Goal: Transaction & Acquisition: Obtain resource

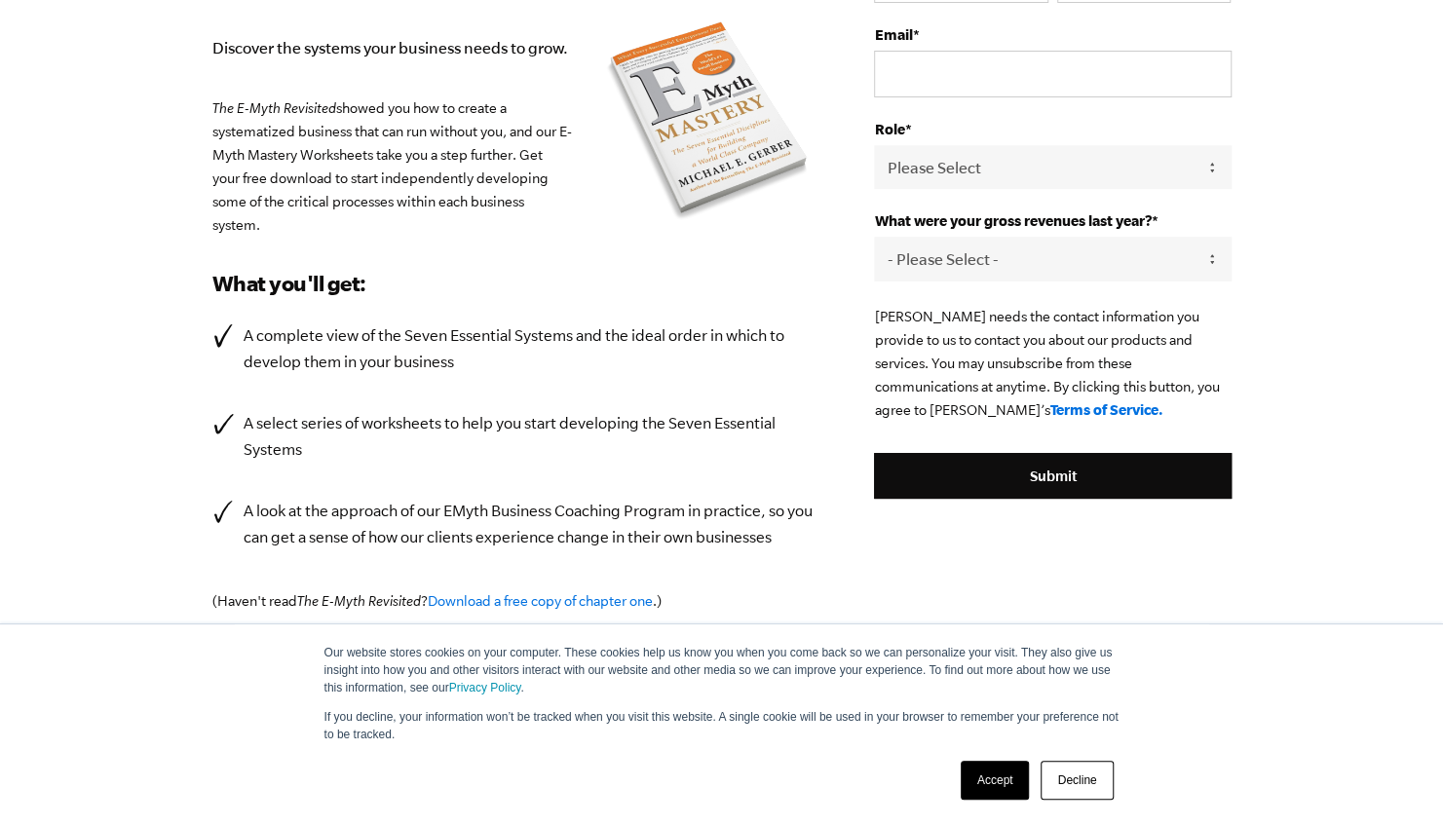
scroll to position [379, 0]
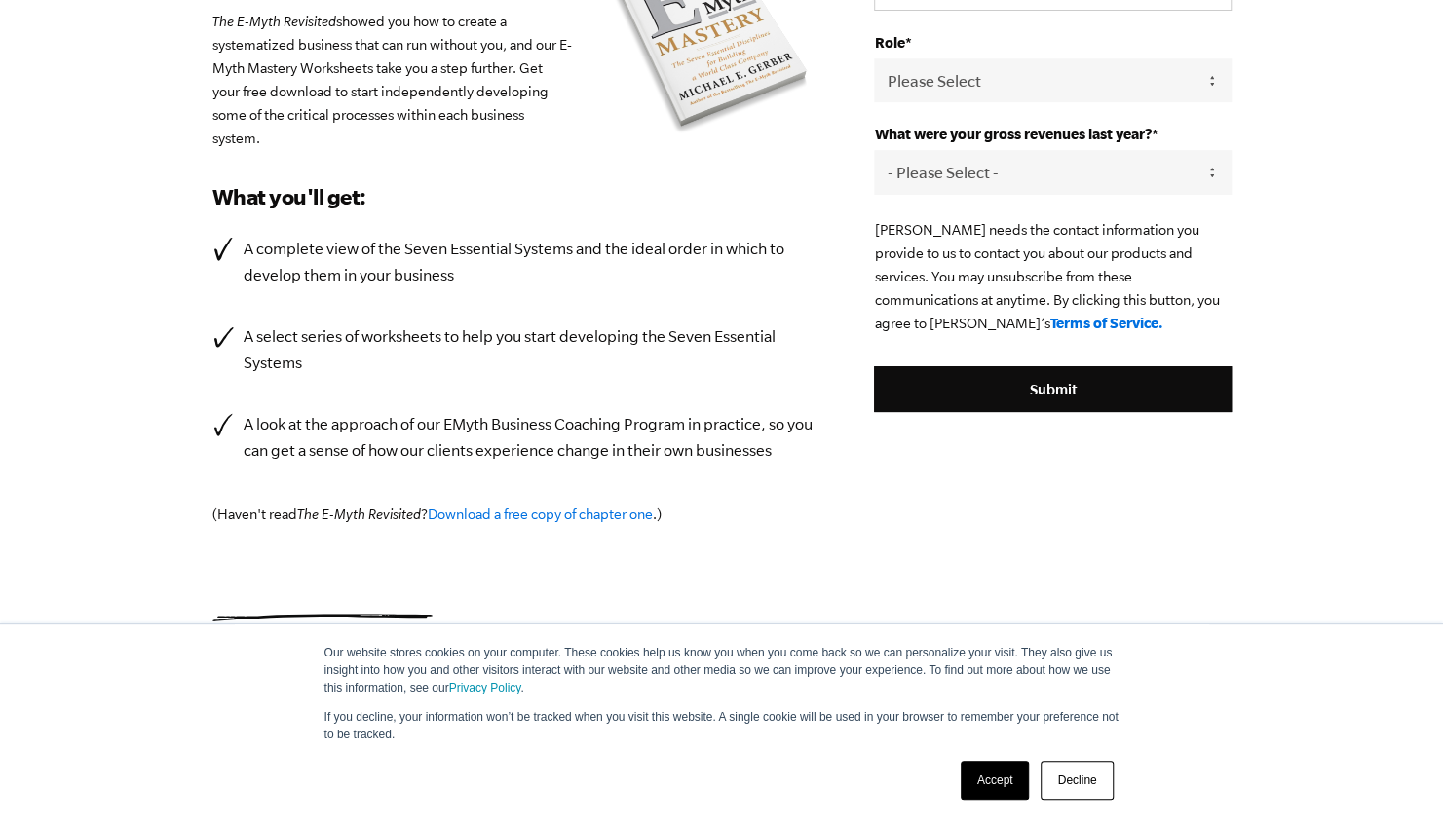
click at [1095, 785] on link "Decline" at bounding box center [1076, 780] width 72 height 39
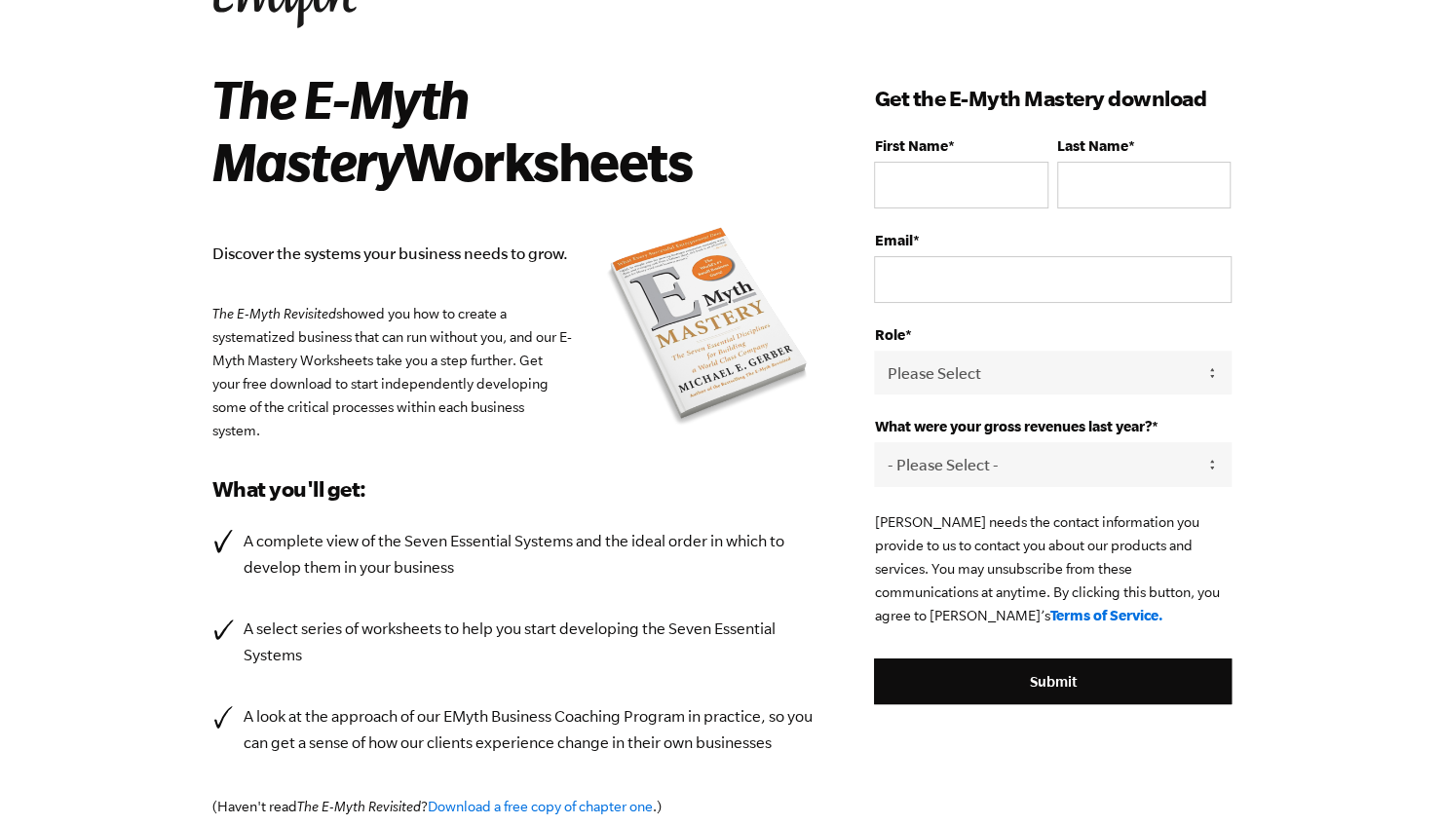
scroll to position [0, 0]
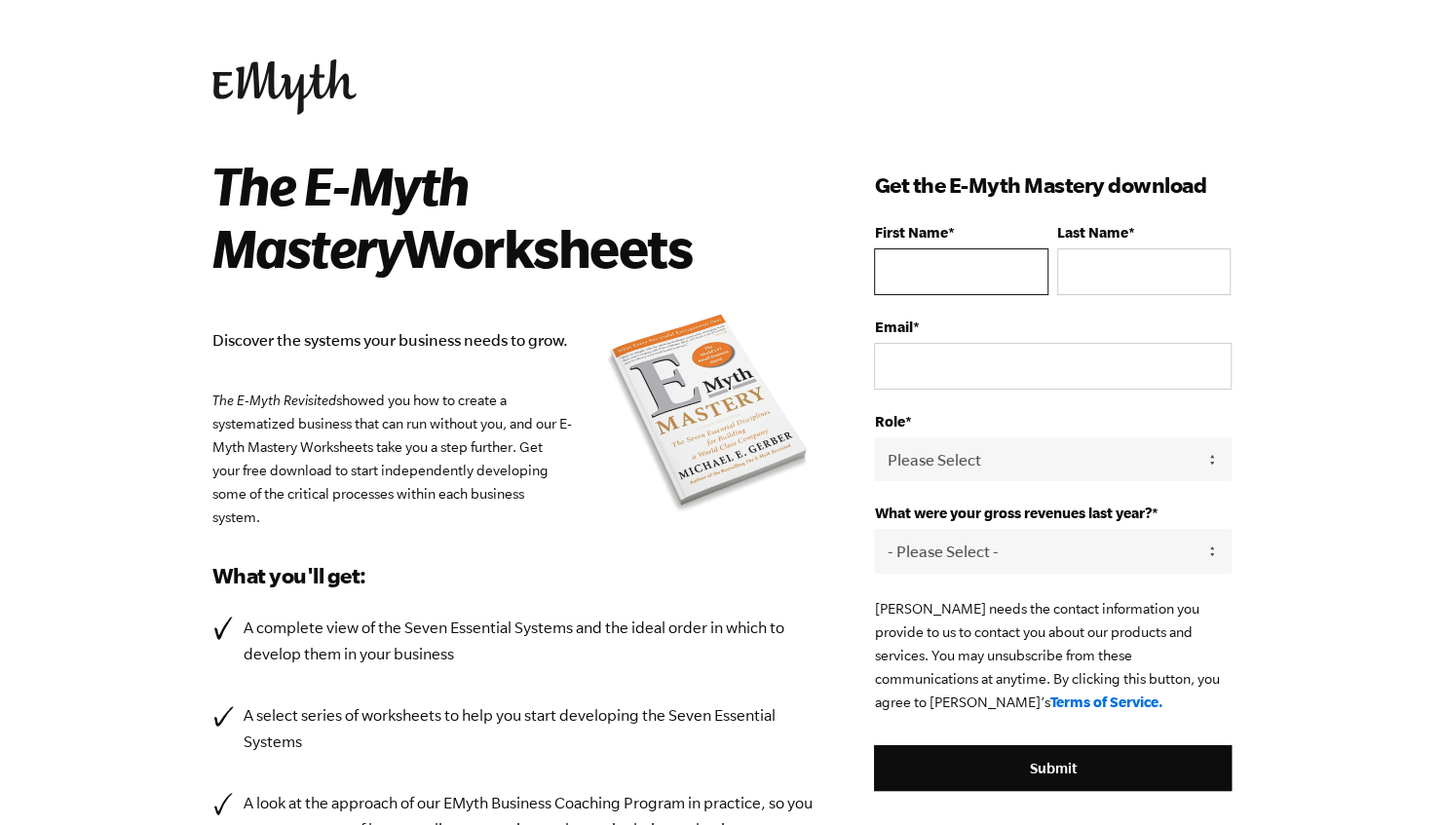
click at [927, 271] on input "First Name *" at bounding box center [960, 271] width 173 height 47
type input "[PERSON_NAME]"
type input "Ghosh"
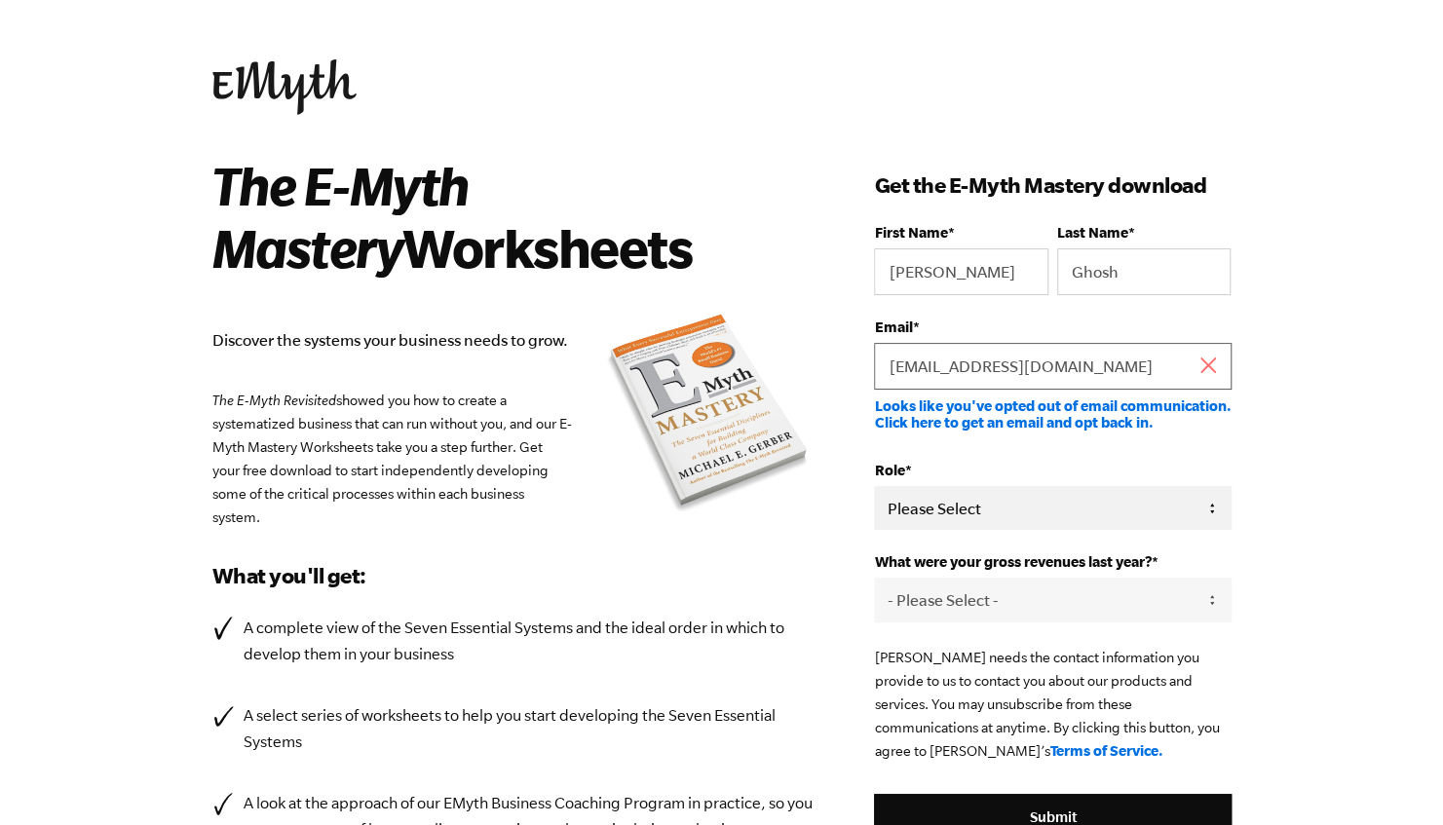
type input "[EMAIL_ADDRESS][DOMAIN_NAME]"
click at [1005, 507] on select "Please Select Owner Partner / Co-Owner Executive Employee / Other" at bounding box center [1052, 508] width 357 height 44
select select "Owner"
click at [874, 486] on select "Please Select Owner Partner / Co-Owner Executive Employee / Other" at bounding box center [1052, 508] width 357 height 44
click at [1034, 595] on select "- Please Select - 0-75K 76-150K 151-275K 276-500K 501-750K 751-1M 1-2.5M 2.5-5M…" at bounding box center [1052, 600] width 357 height 44
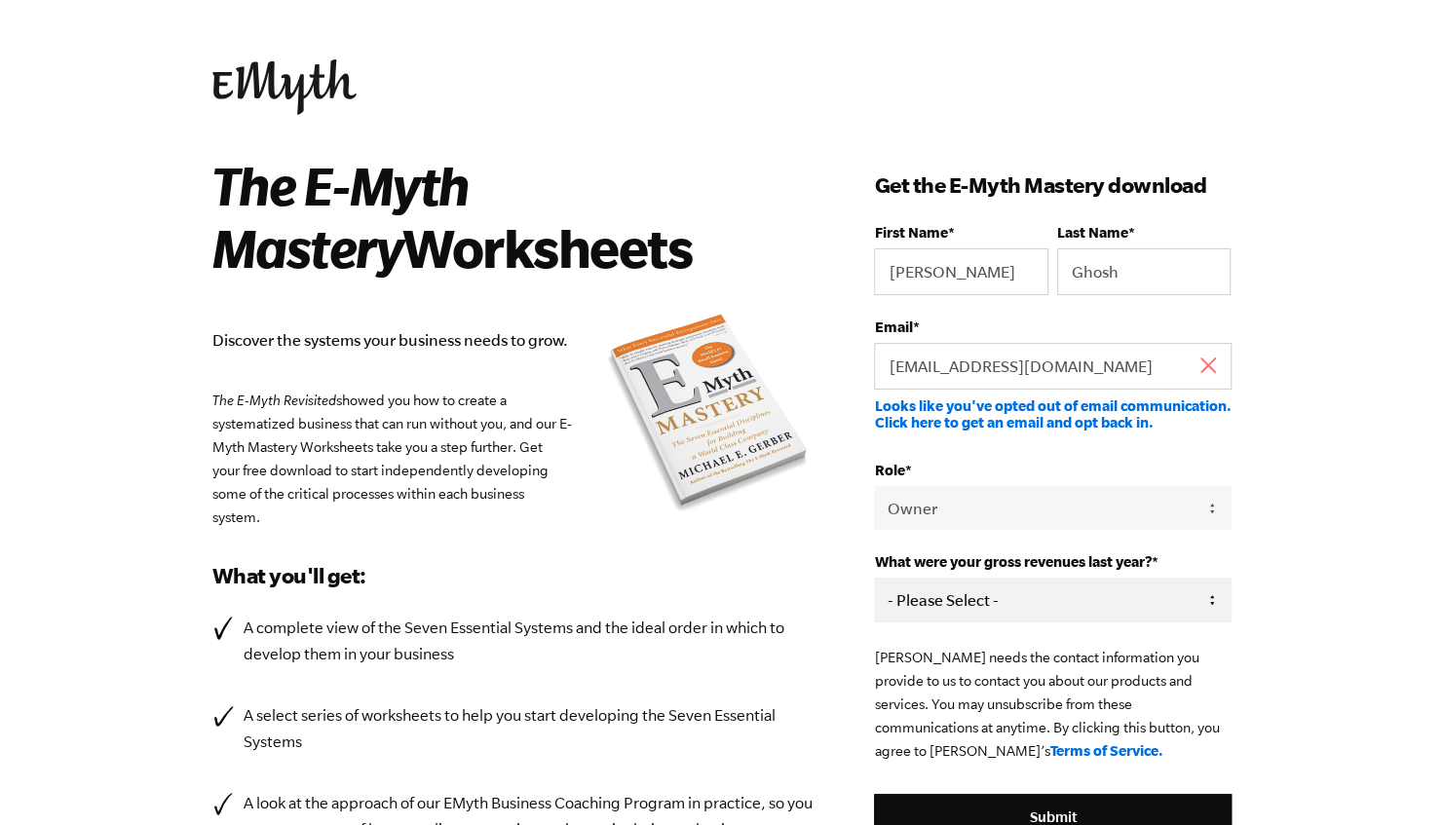
select select "751-1M"
click at [874, 578] on select "- Please Select - 0-75K 76-150K 151-275K 276-500K 501-750K 751-1M 1-2.5M 2.5-5M…" at bounding box center [1052, 600] width 357 height 44
click at [1004, 456] on fieldset "Email * [EMAIL_ADDRESS][DOMAIN_NAME] Looks like you've opted out of email commu…" at bounding box center [1052, 390] width 357 height 143
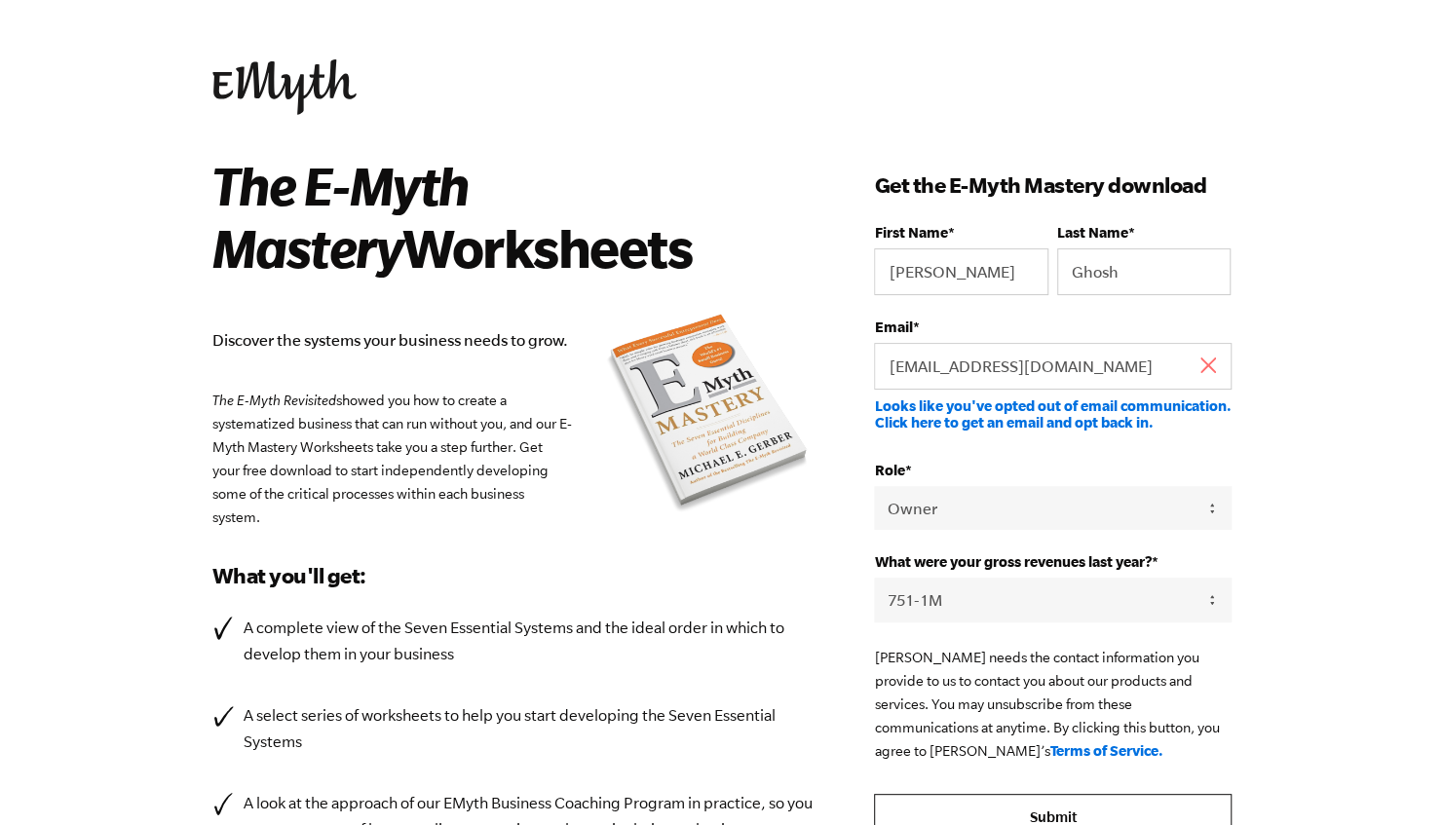
click at [1071, 824] on input "Submit" at bounding box center [1052, 817] width 357 height 47
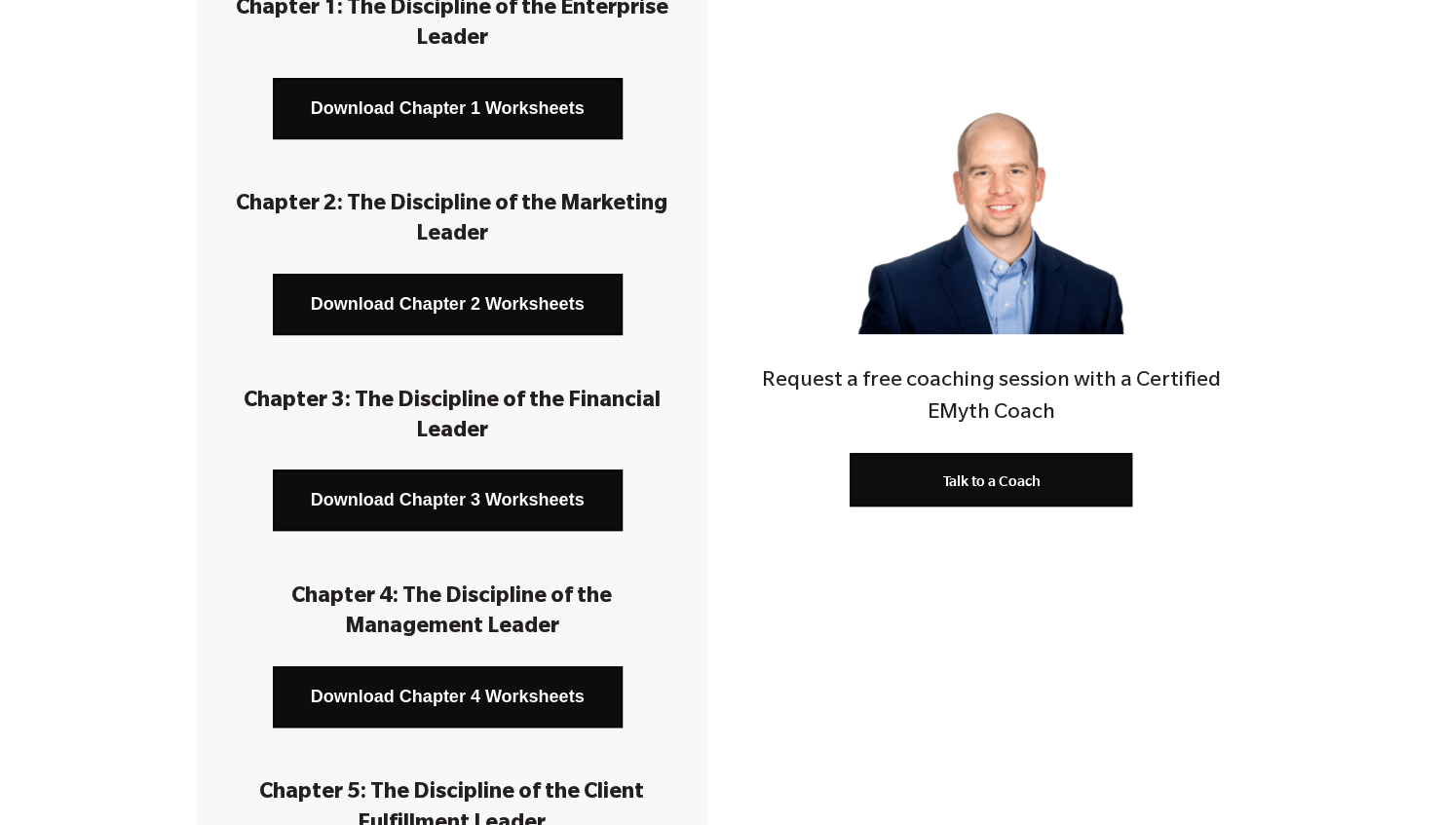
scroll to position [292, 0]
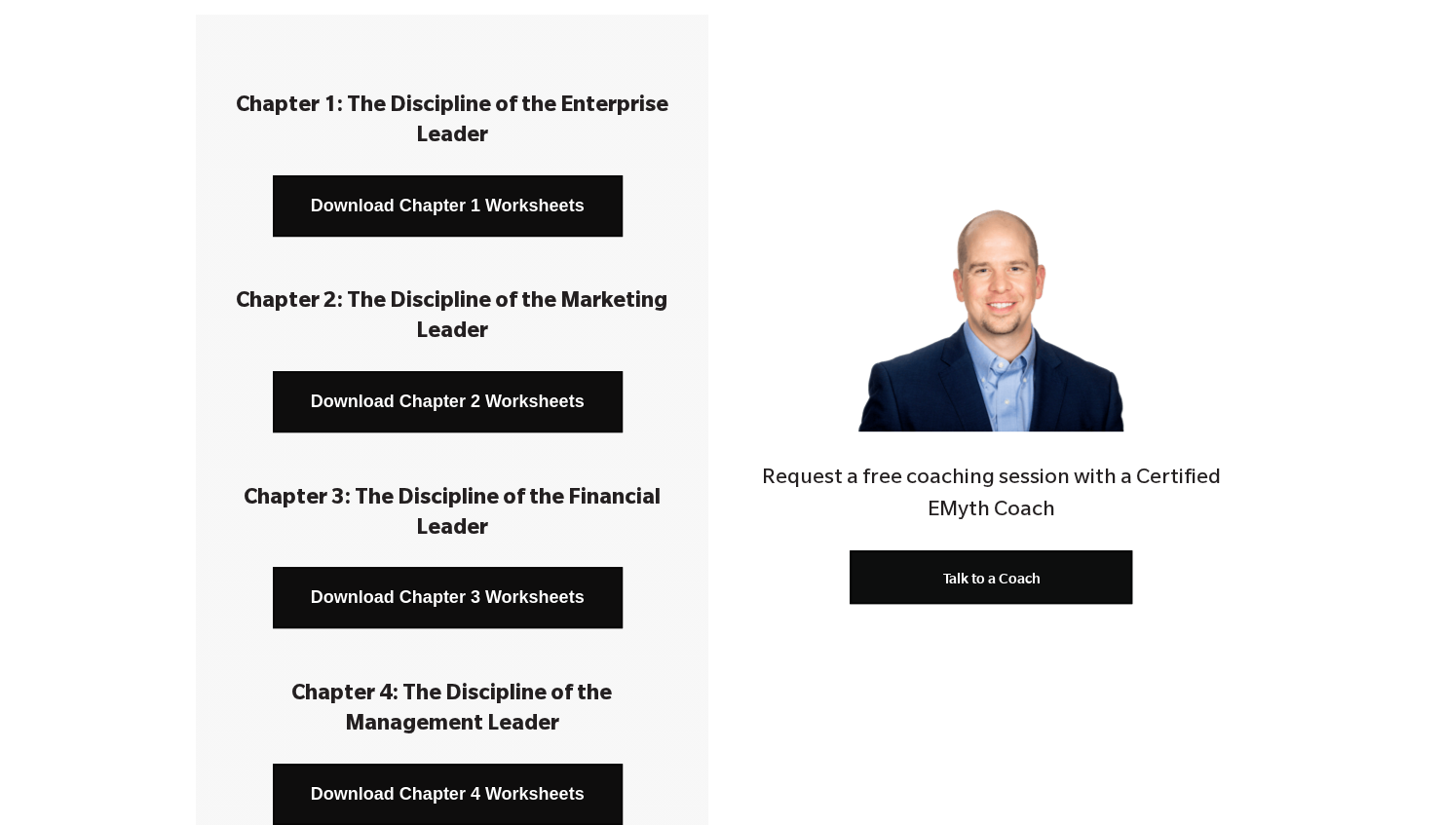
click at [953, 791] on div "Request a free coaching session with a Certified EMyth Coach Talk to a Coach" at bounding box center [990, 729] width 512 height 1428
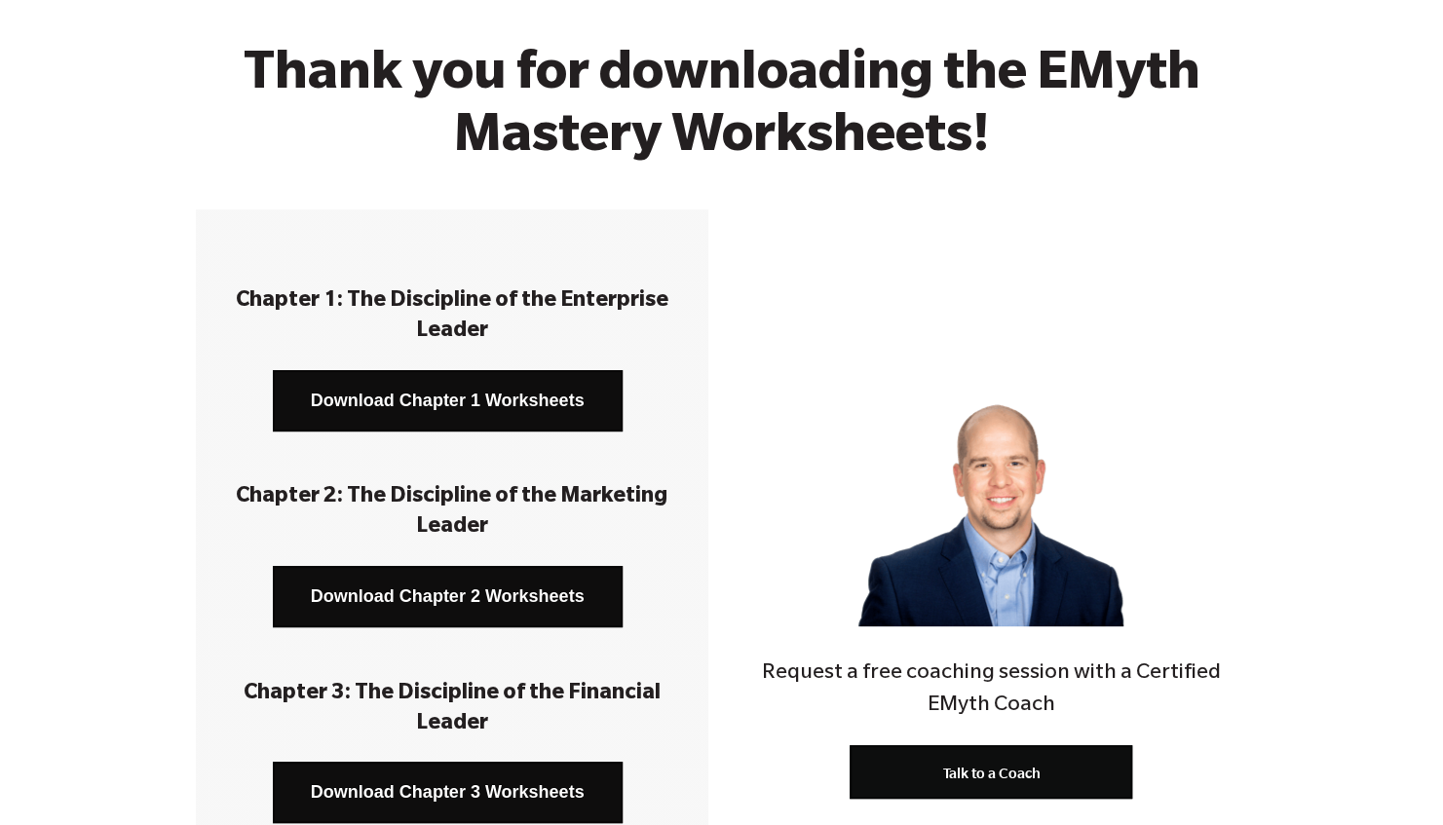
scroll to position [0, 0]
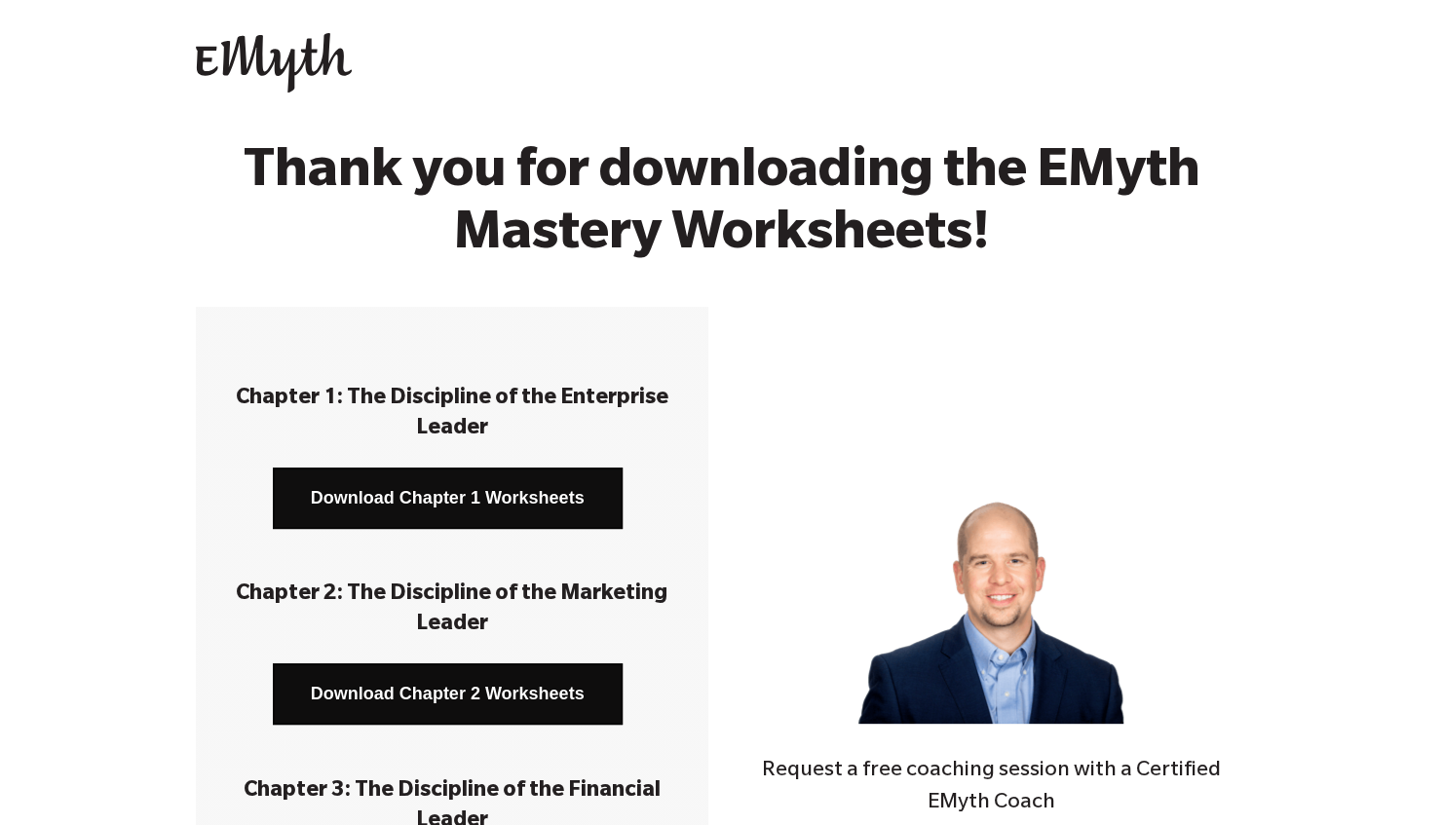
click at [503, 484] on link "Download Chapter 1 Worksheets" at bounding box center [448, 498] width 350 height 61
click at [499, 695] on link "Download Chapter 2 Worksheets" at bounding box center [448, 693] width 350 height 61
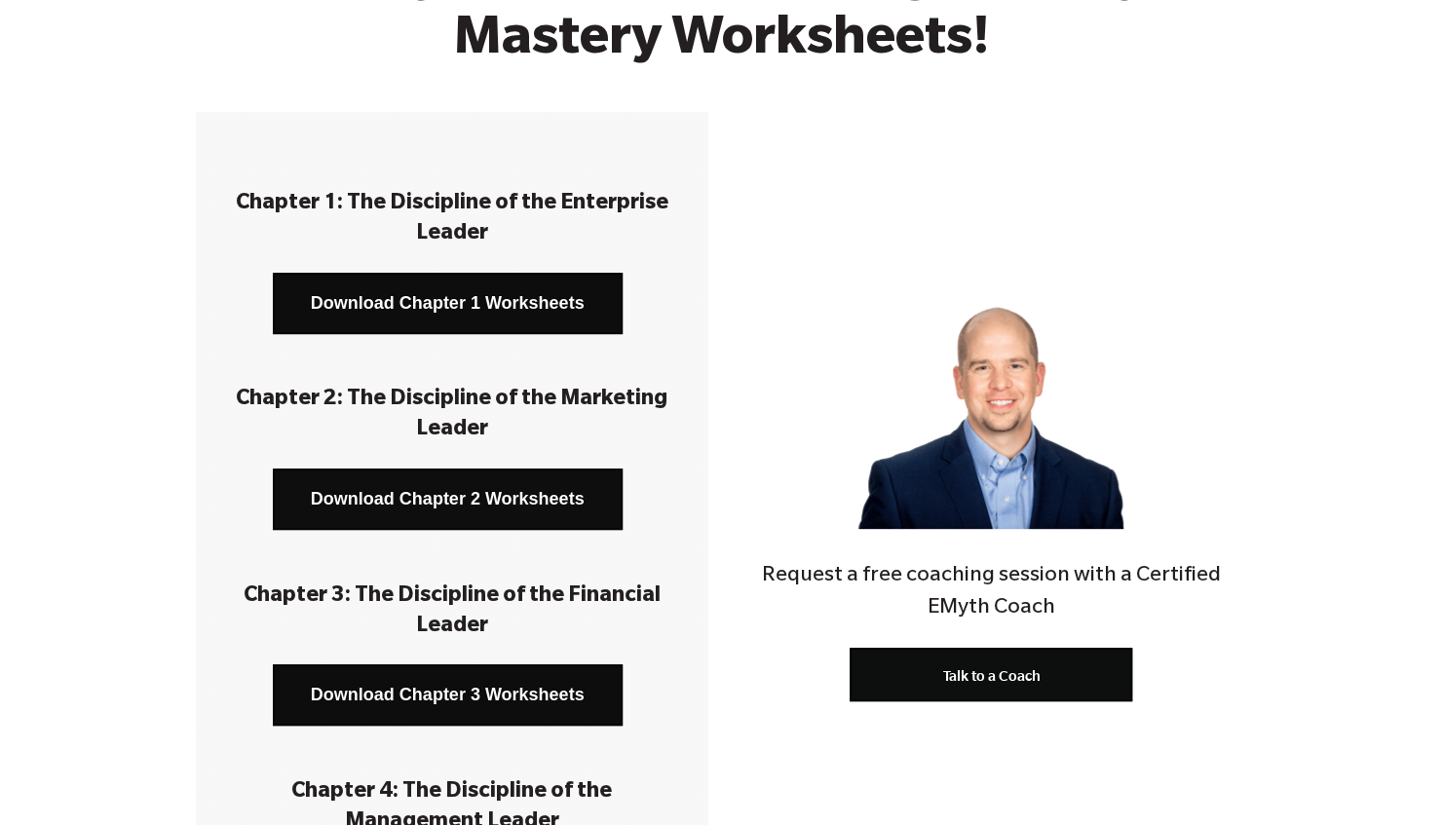
scroll to position [292, 0]
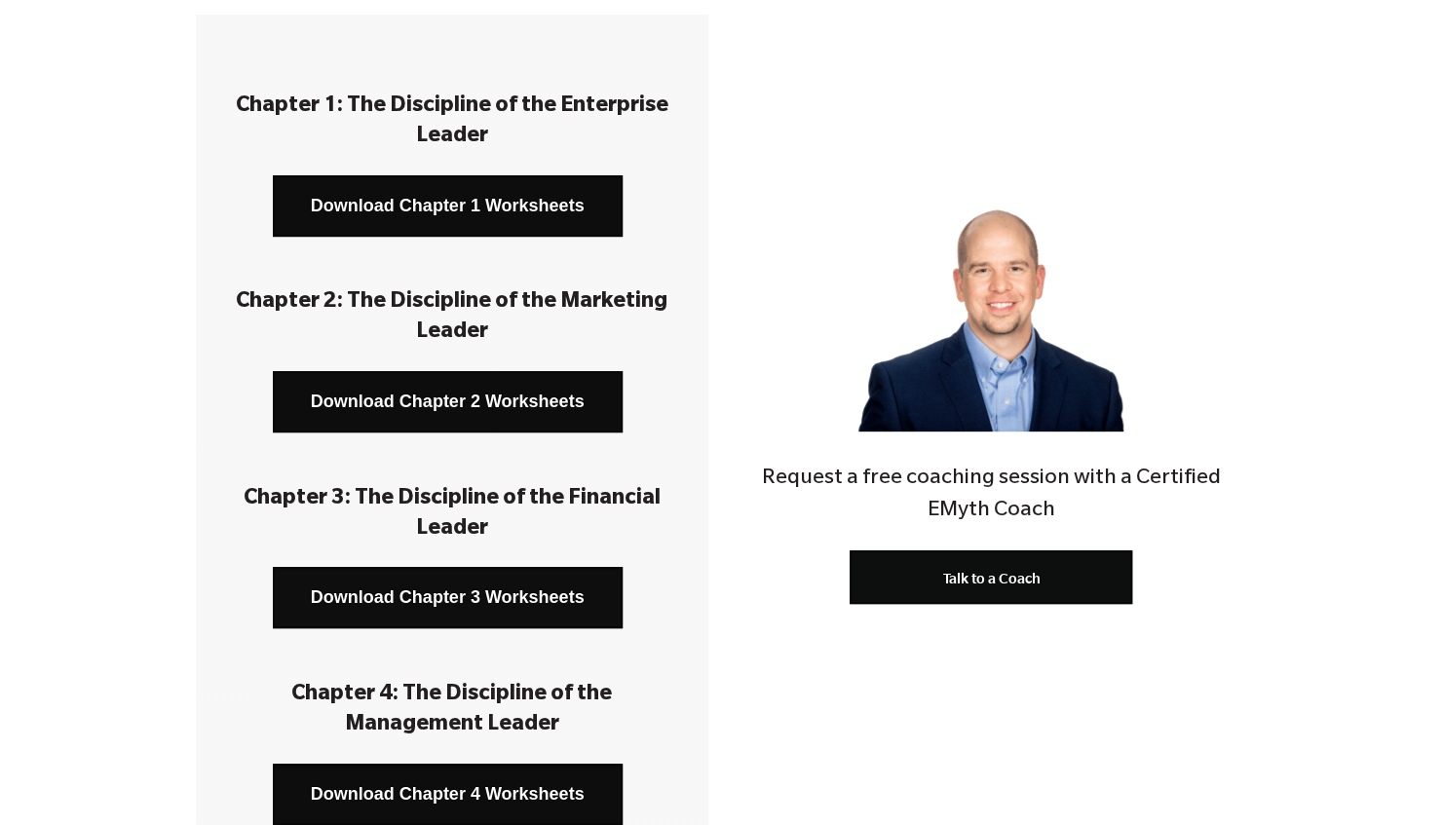
click at [495, 582] on link "Download Chapter 3 Worksheets" at bounding box center [448, 597] width 350 height 61
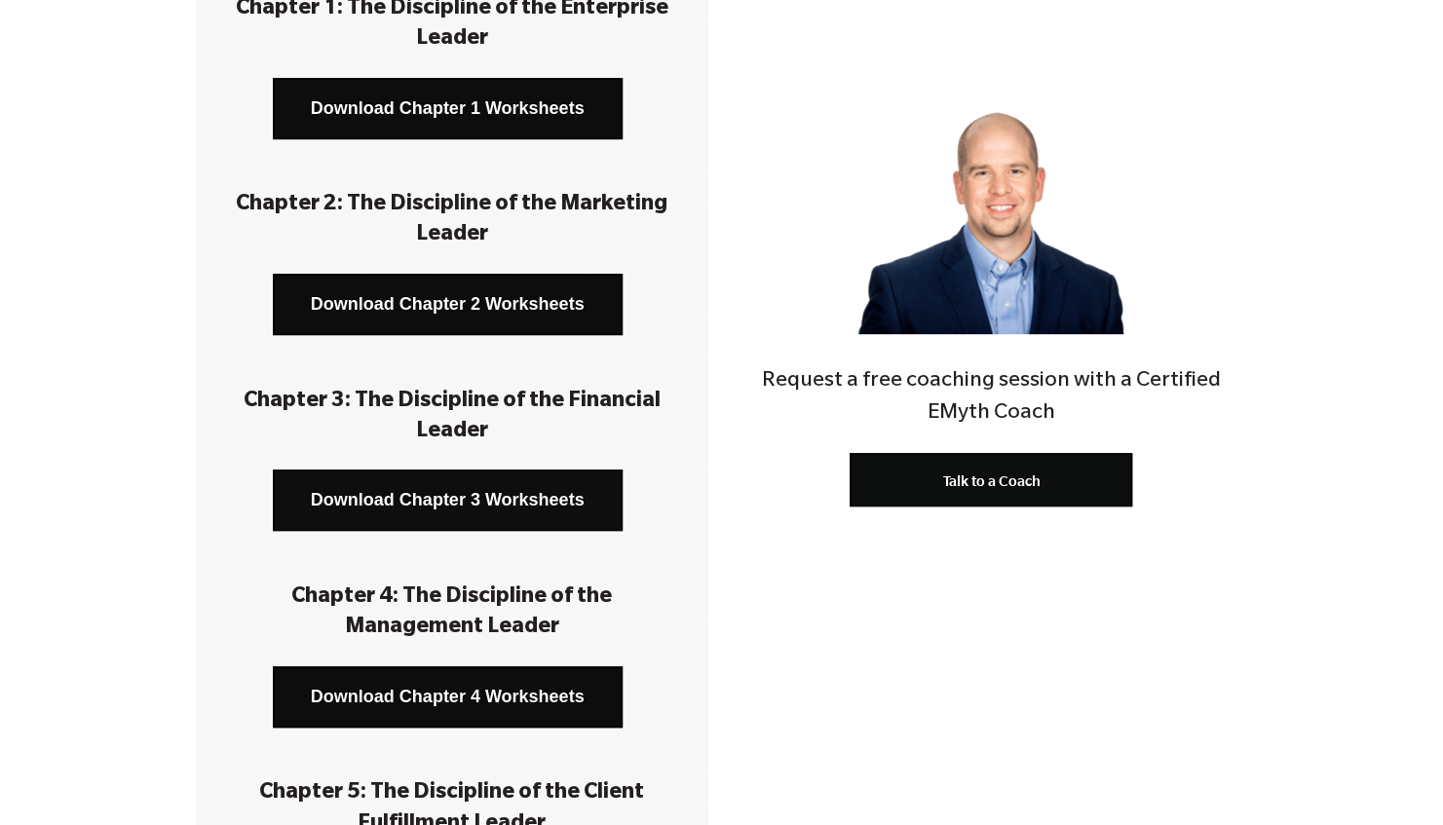
scroll to position [487, 0]
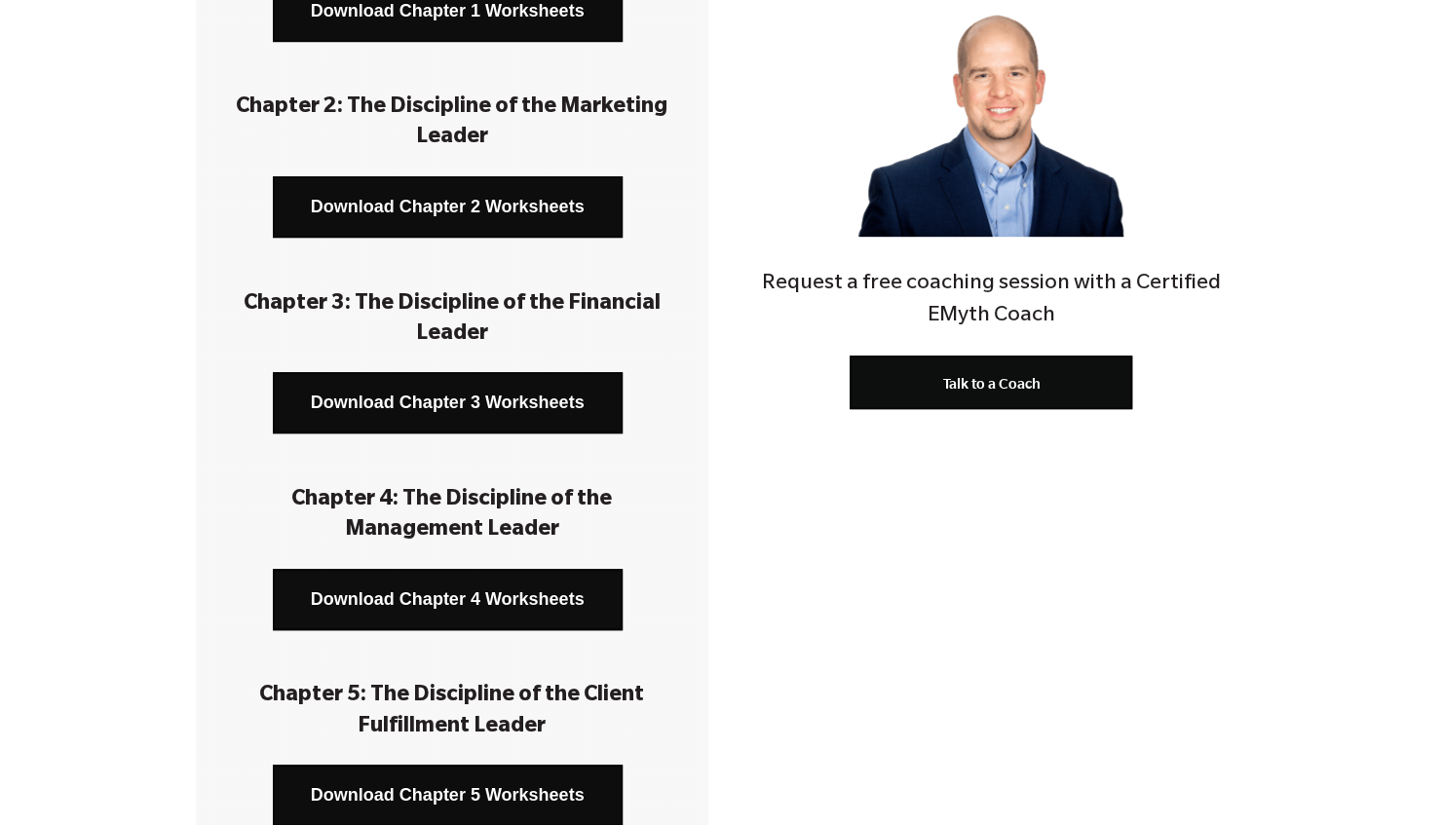
click at [495, 582] on link "Download Chapter 4 Worksheets" at bounding box center [448, 599] width 350 height 61
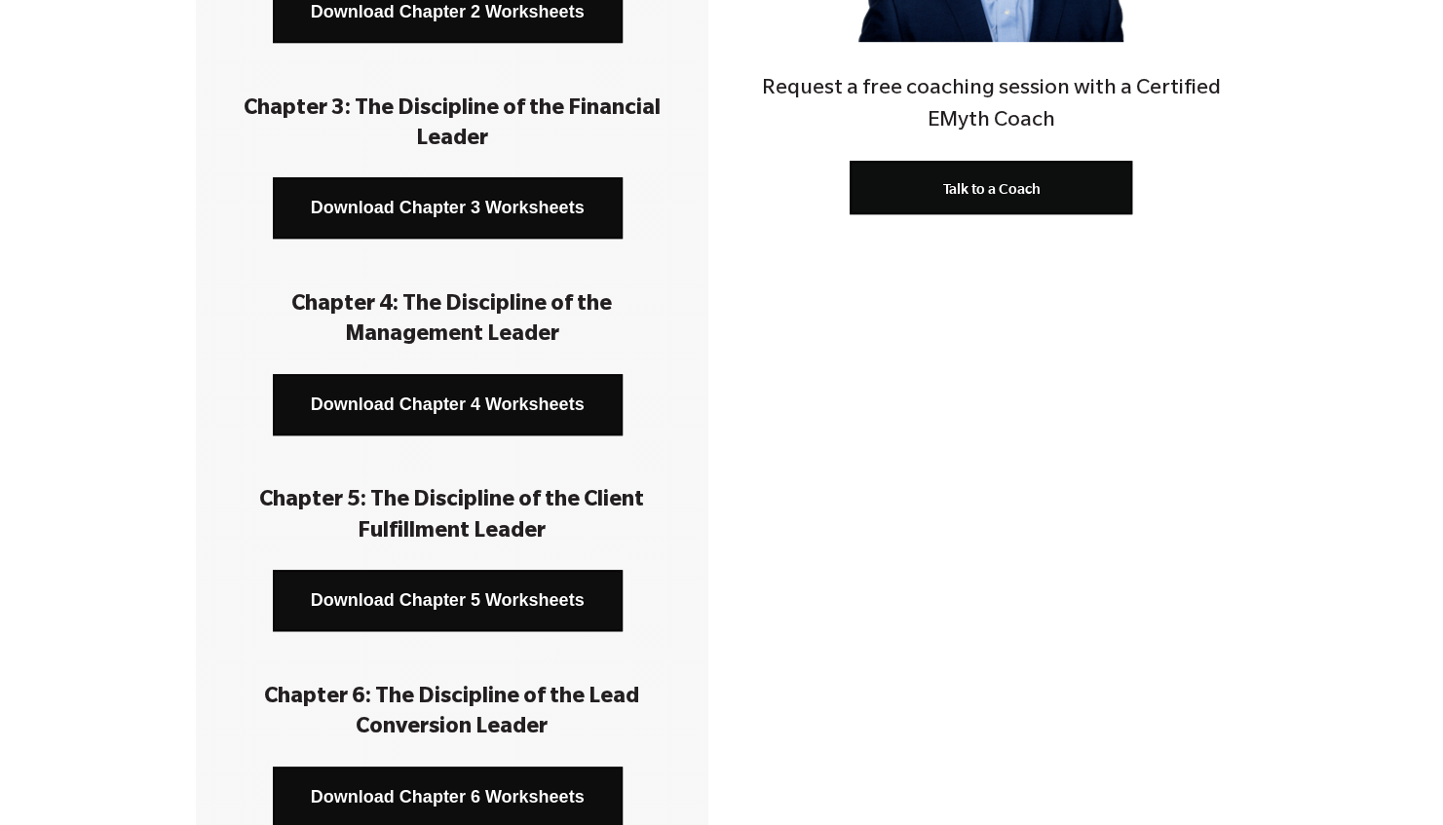
click at [495, 589] on link "Download Chapter 5 Worksheets" at bounding box center [448, 600] width 350 height 61
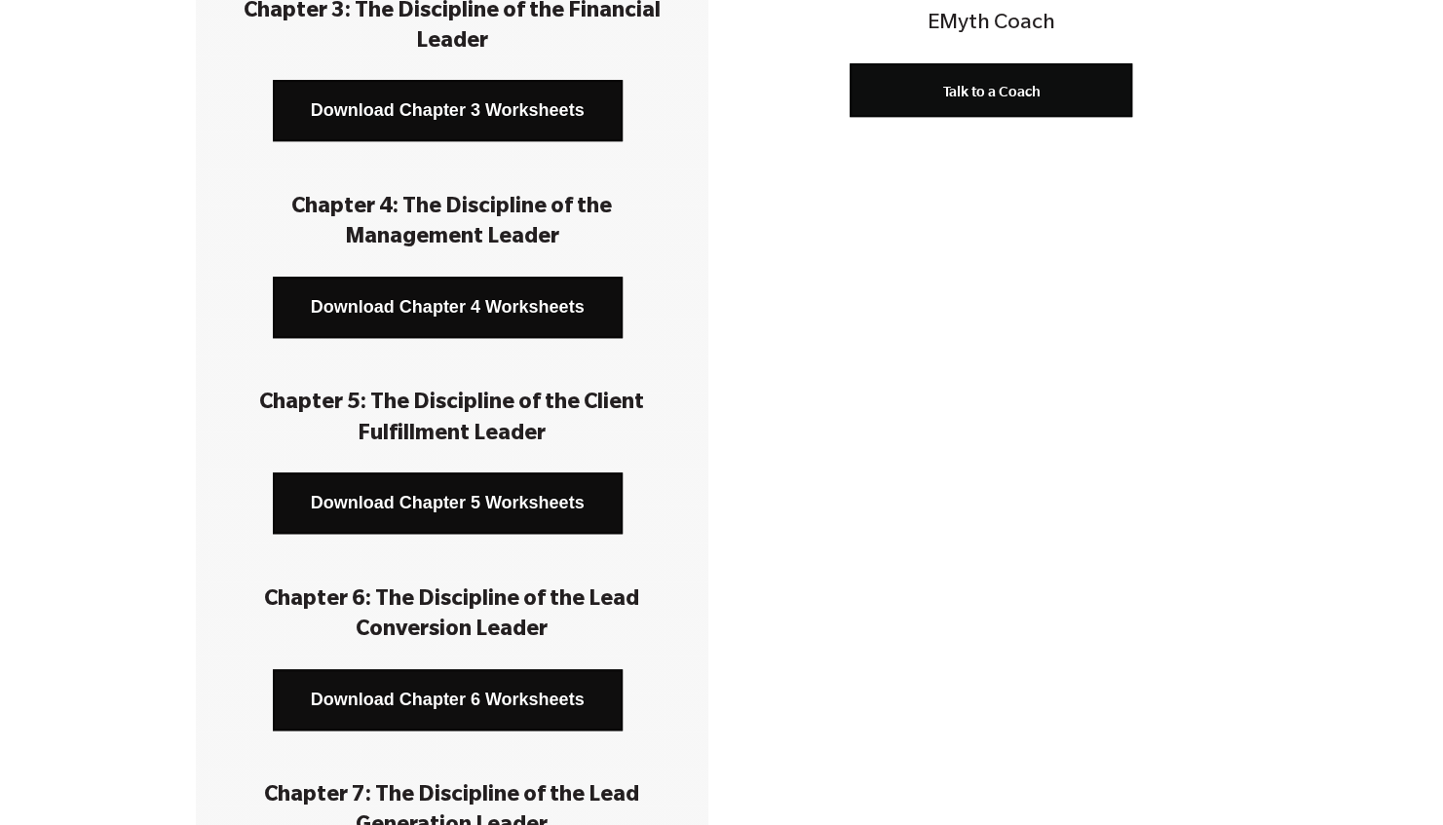
click at [497, 695] on link "Download Chapter 6 Worksheets" at bounding box center [448, 699] width 350 height 61
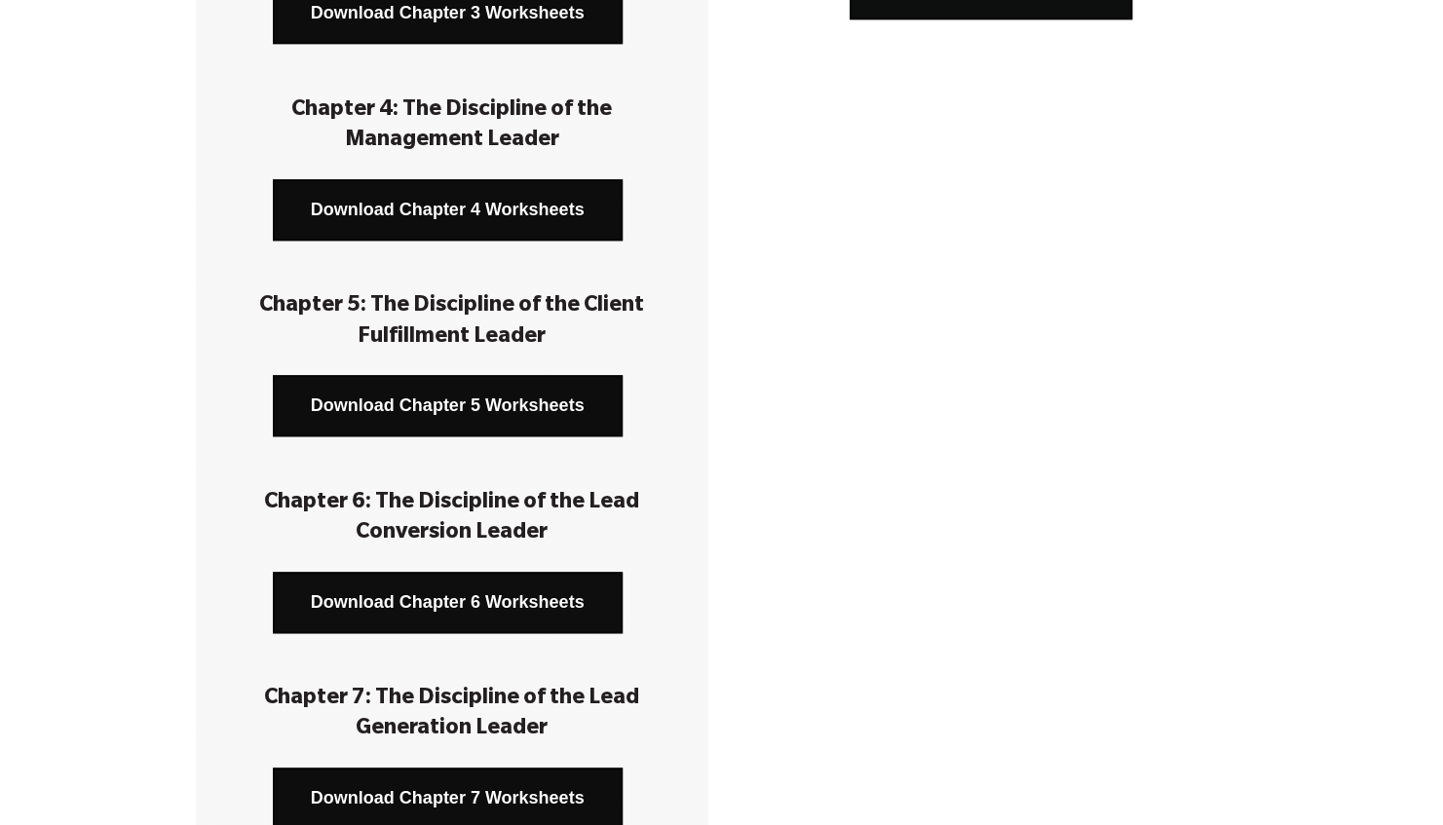
scroll to position [974, 0]
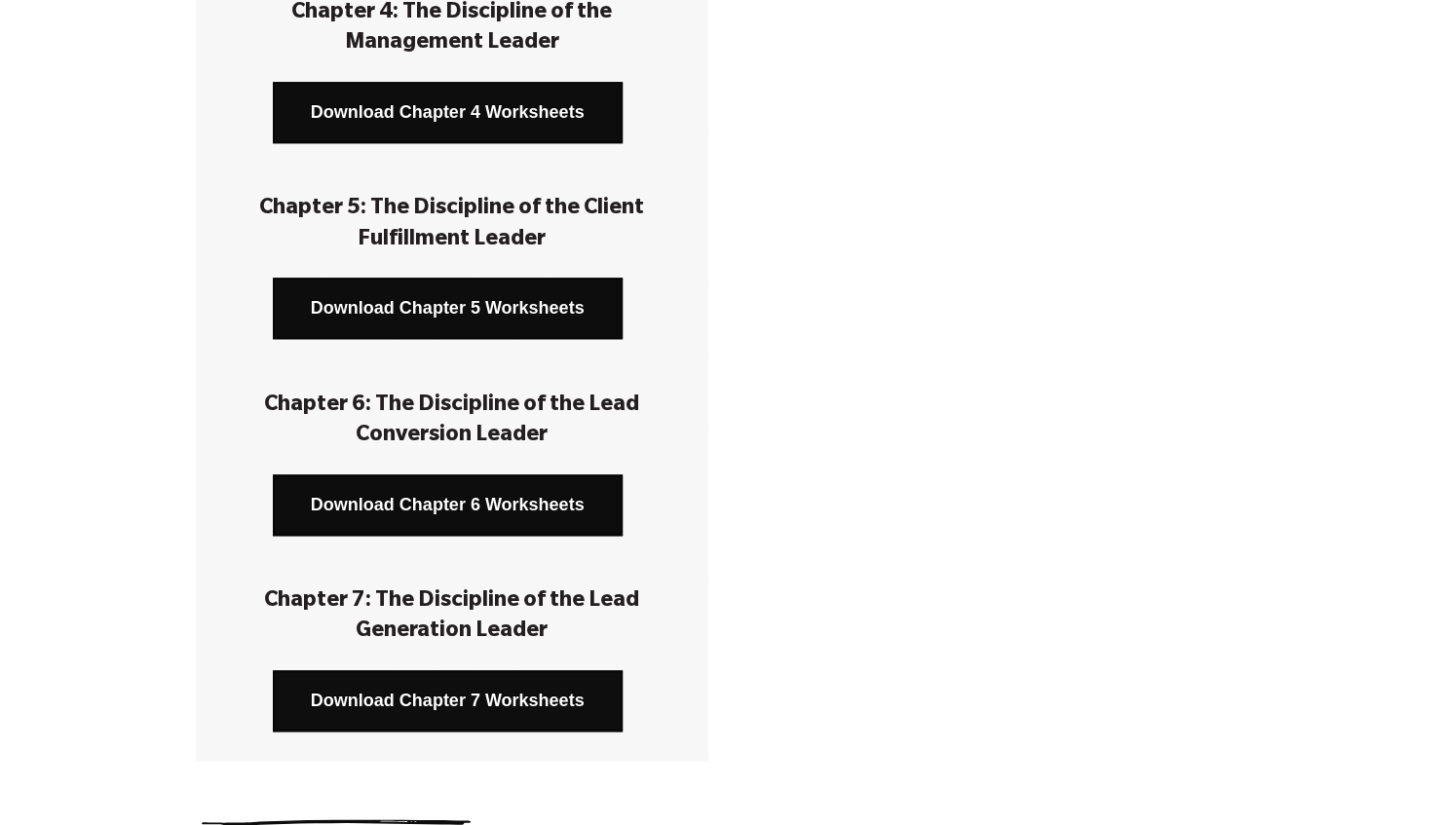
click at [497, 696] on link "Download Chapter 7 Worksheets" at bounding box center [448, 700] width 350 height 61
